Goal: Task Accomplishment & Management: Manage account settings

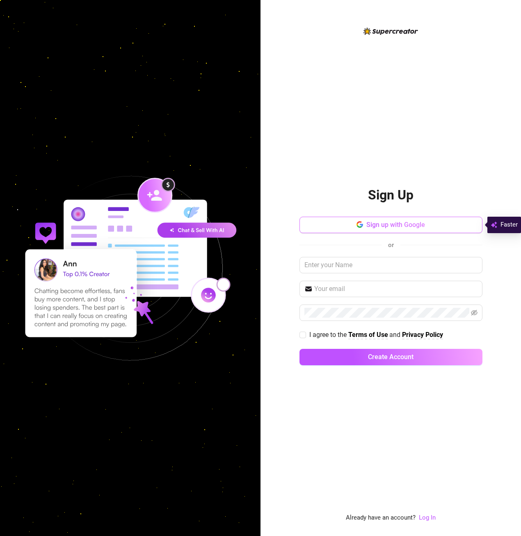
click at [401, 223] on span "Sign up with Google" at bounding box center [395, 225] width 59 height 8
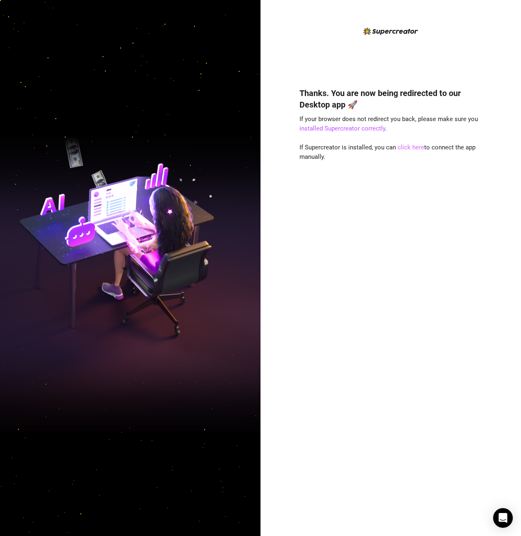
click at [417, 148] on link "click here" at bounding box center [410, 147] width 27 height 7
click at [404, 146] on link "click here" at bounding box center [410, 147] width 27 height 7
click at [412, 144] on link "click here" at bounding box center [410, 147] width 27 height 7
click at [407, 146] on link "click here" at bounding box center [410, 147] width 27 height 7
click at [413, 147] on link "click here" at bounding box center [410, 147] width 27 height 7
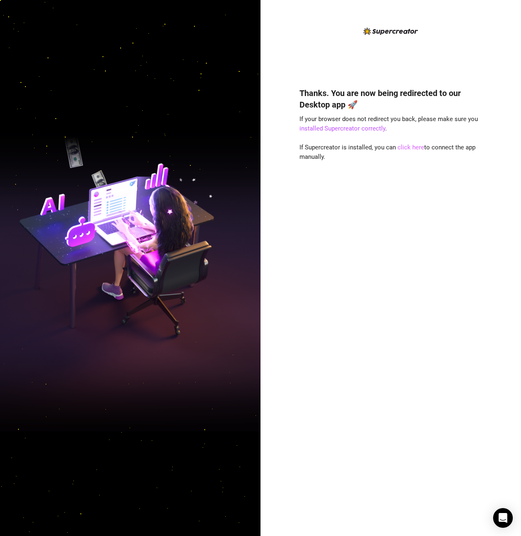
click at [413, 149] on link "click here" at bounding box center [410, 147] width 27 height 7
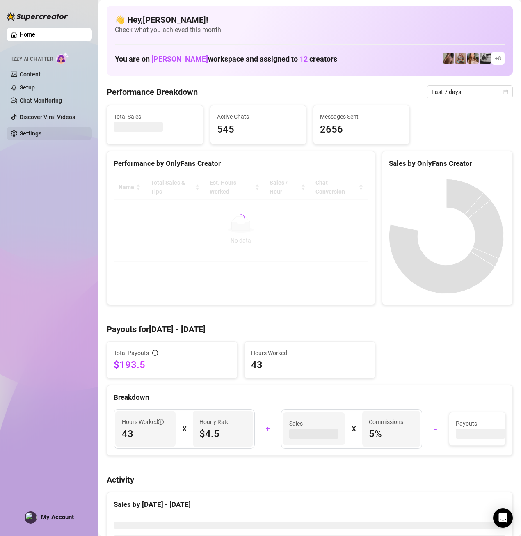
click at [41, 135] on link "Settings" at bounding box center [31, 133] width 22 height 7
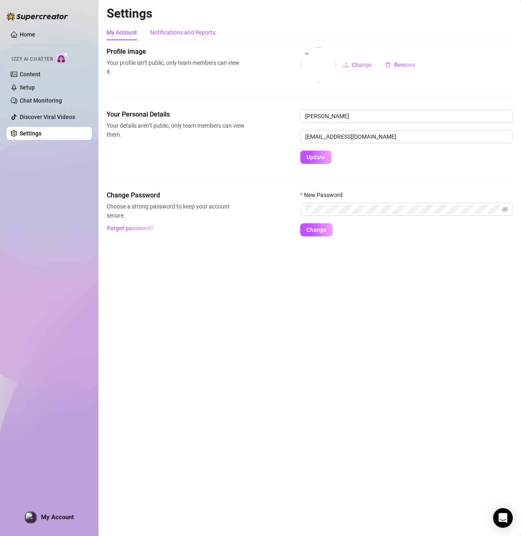
click at [154, 31] on div "Notifications and Reports" at bounding box center [182, 32] width 65 height 9
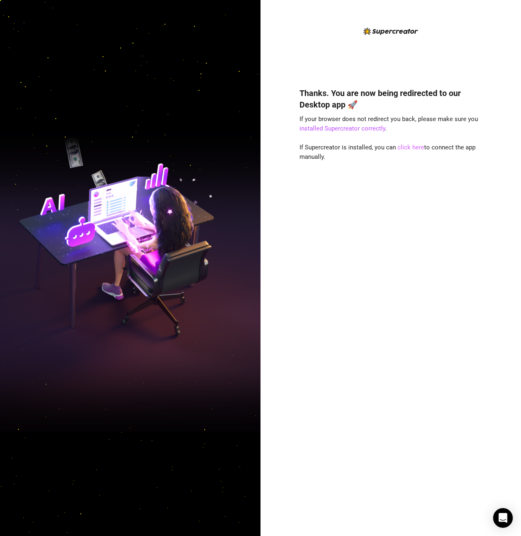
click at [409, 148] on link "click here" at bounding box center [410, 147] width 27 height 7
